Goal: Obtain resource: Download file/media

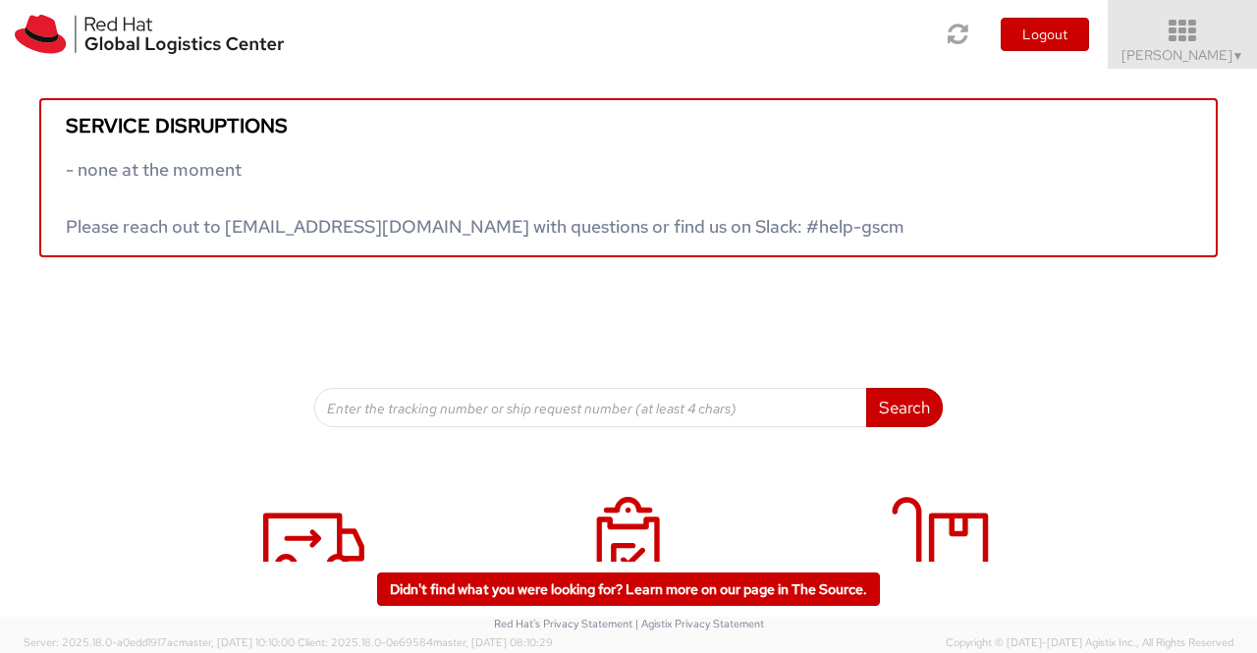
click at [1213, 60] on span "Sumitra Hansdah ▼" at bounding box center [1182, 55] width 123 height 18
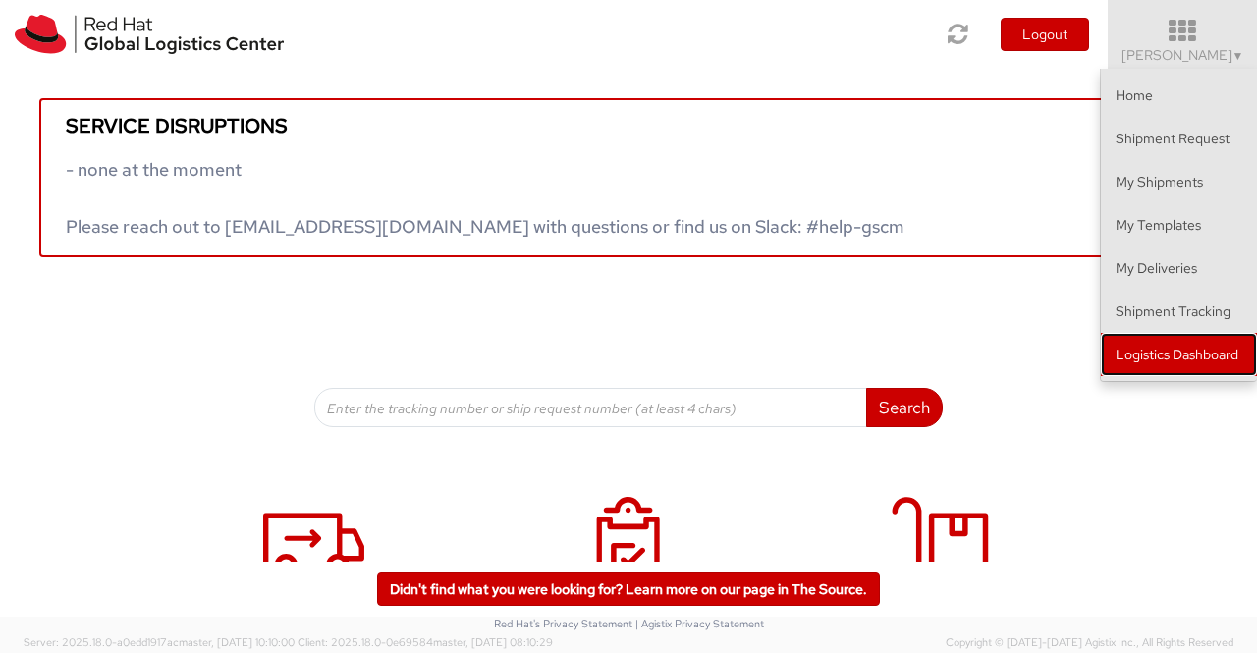
click at [1184, 355] on link "Logistics Dashboard" at bounding box center [1179, 354] width 156 height 43
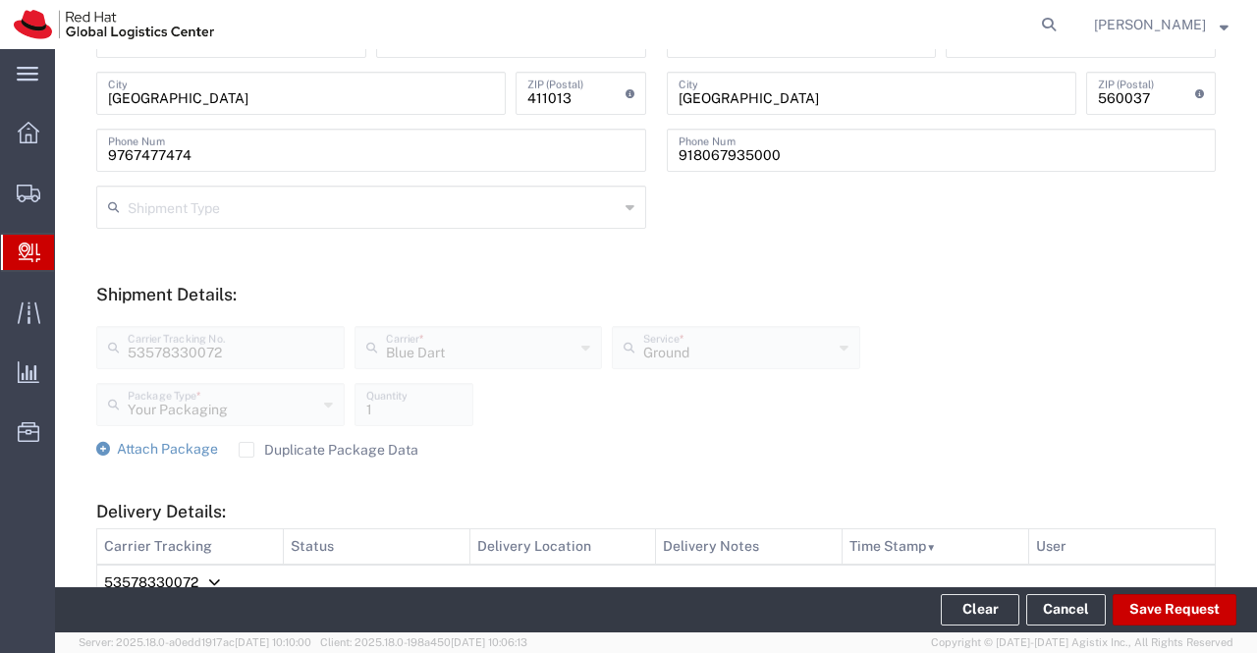
scroll to position [687, 0]
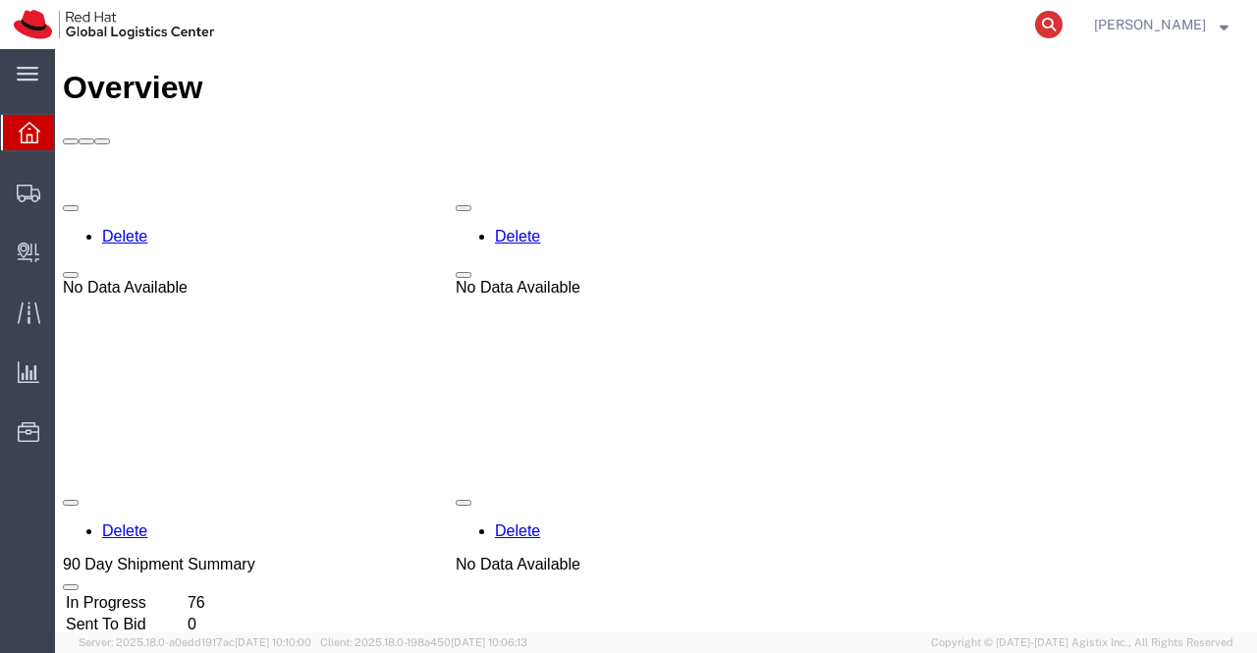
click at [1047, 21] on icon at bounding box center [1048, 24] width 27 height 27
paste input "NHO kit"
type input "NHO kit"
drag, startPoint x: 566, startPoint y: 38, endPoint x: 393, endPoint y: 28, distance: 173.1
click at [393, 28] on div "NHO kit" at bounding box center [646, 24] width 837 height 49
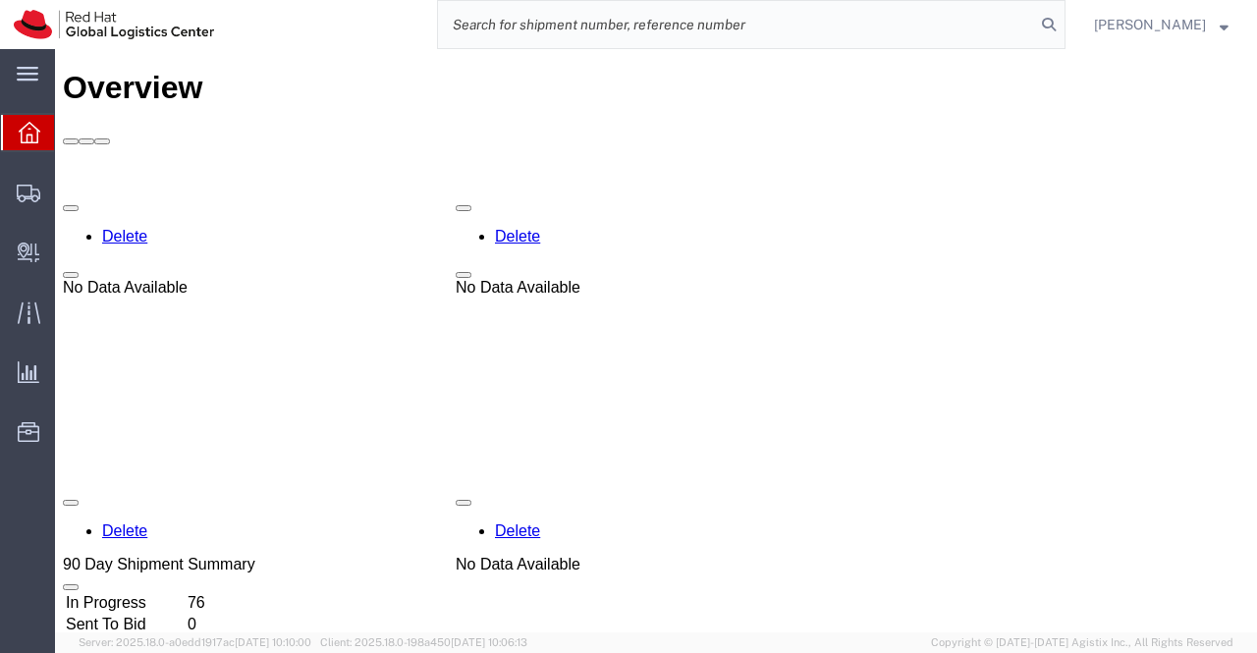
paste input "392951017114"
type input "392951017114"
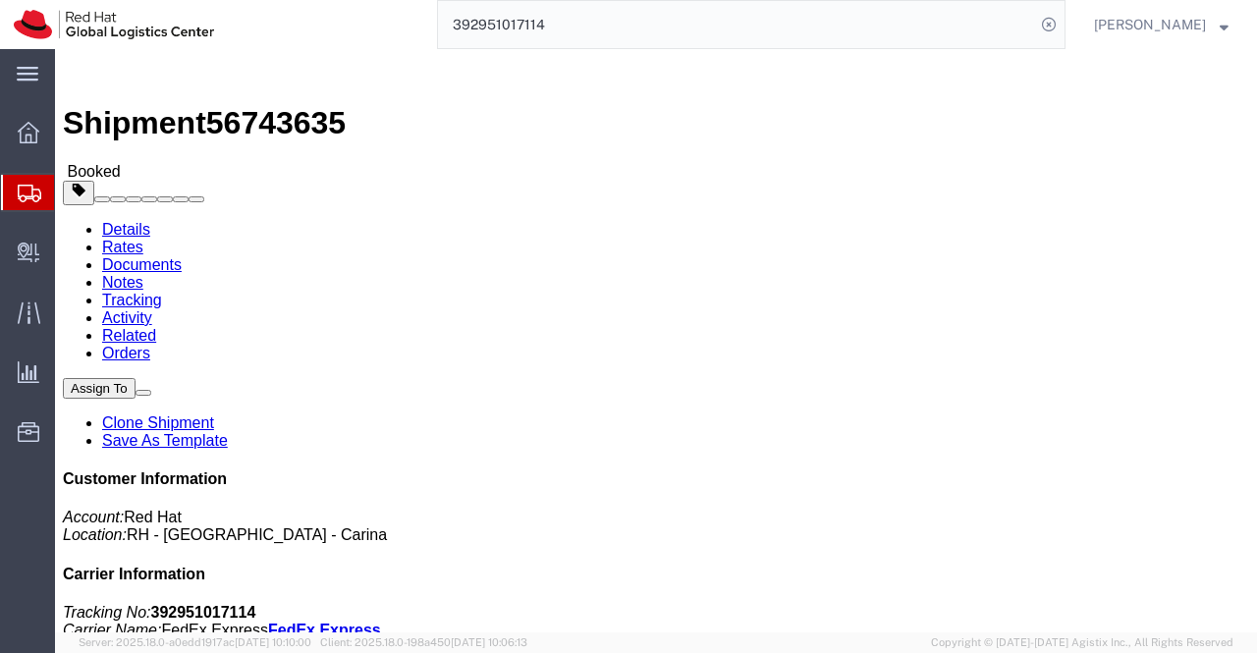
click link "Documents"
